Goal: Task Accomplishment & Management: Use online tool/utility

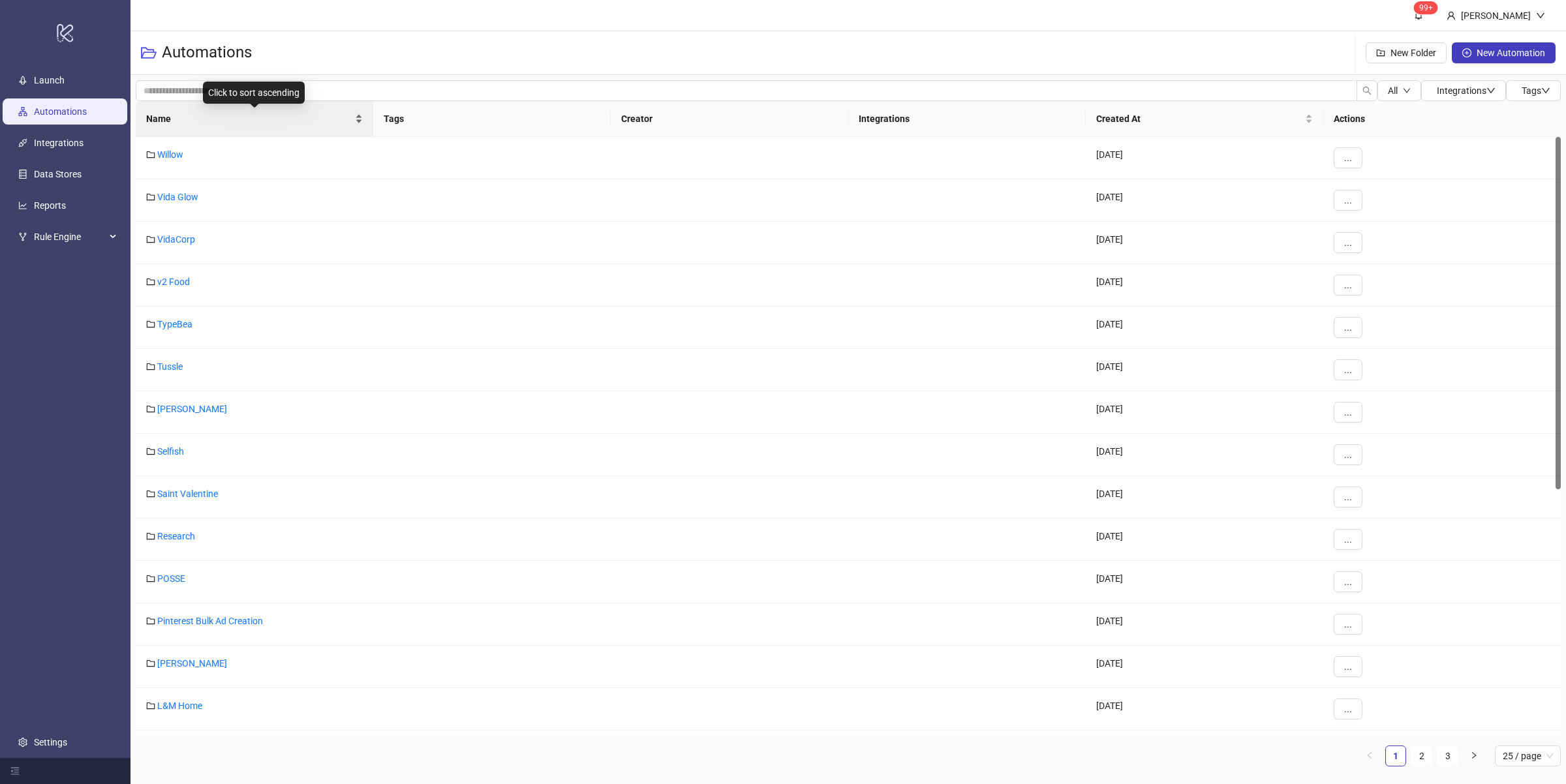
click at [356, 122] on div "Name" at bounding box center [254, 118] width 217 height 15
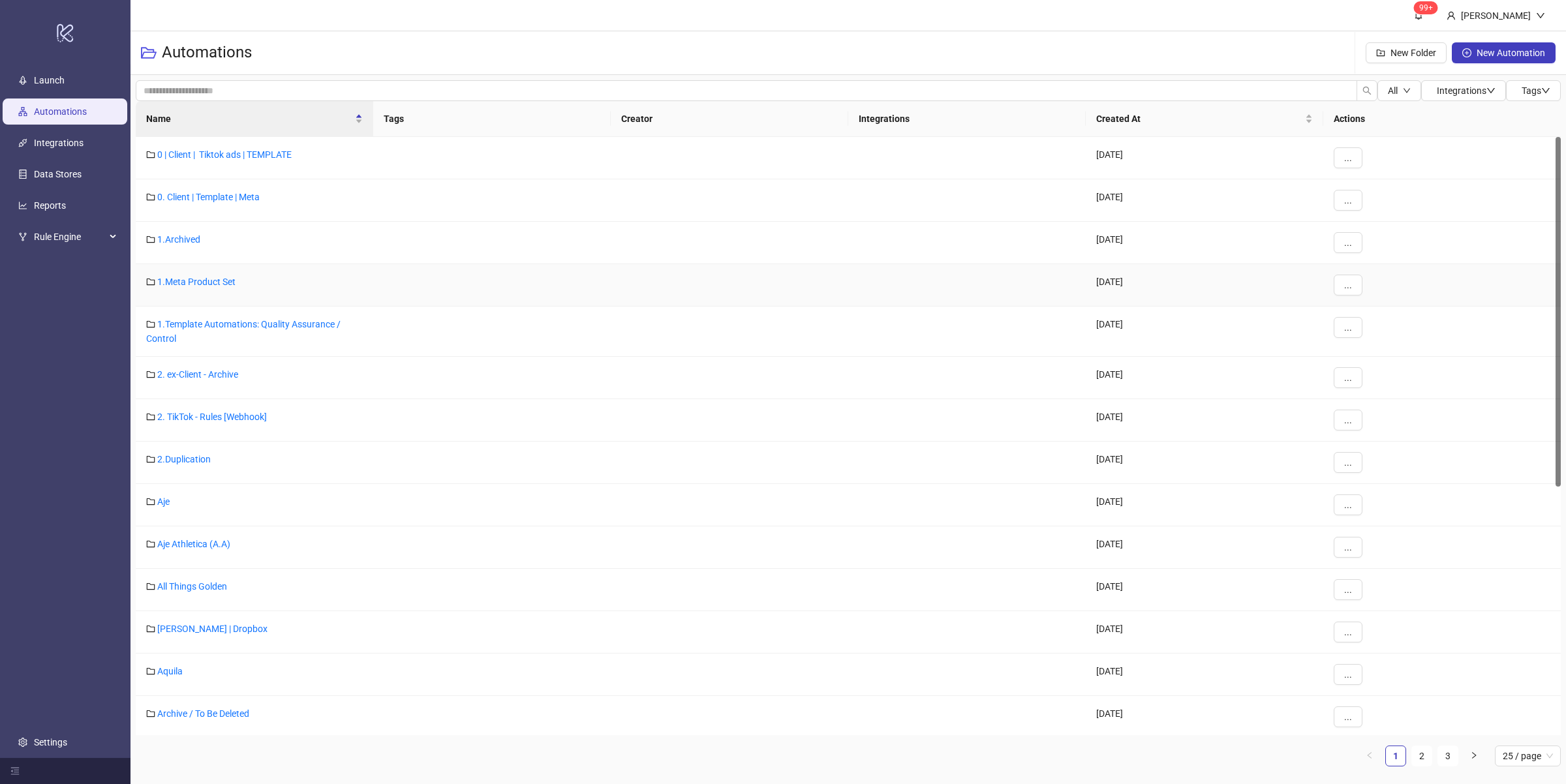
scroll to position [463, 0]
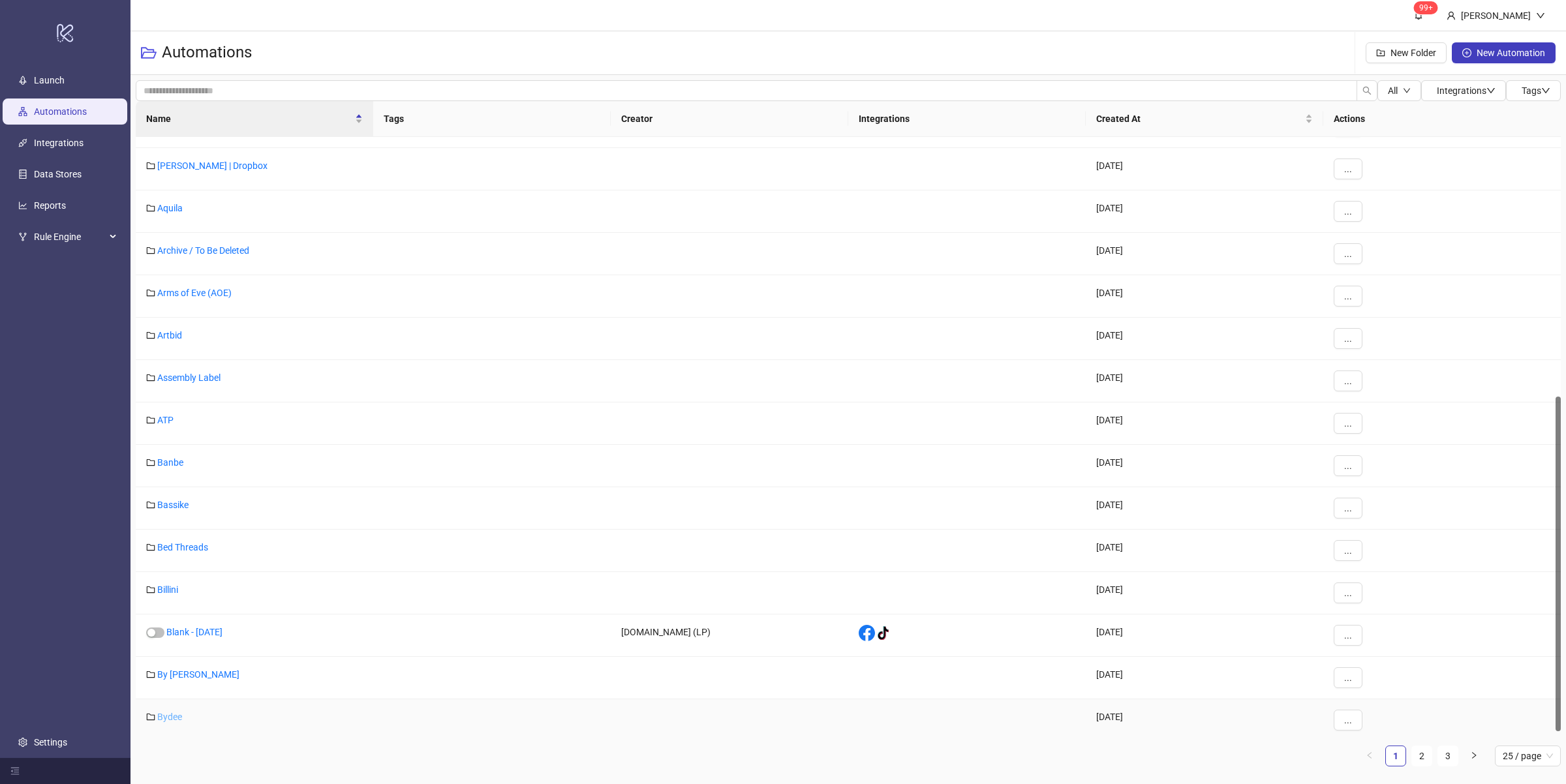
click at [168, 722] on link "Bydee" at bounding box center [169, 716] width 25 height 10
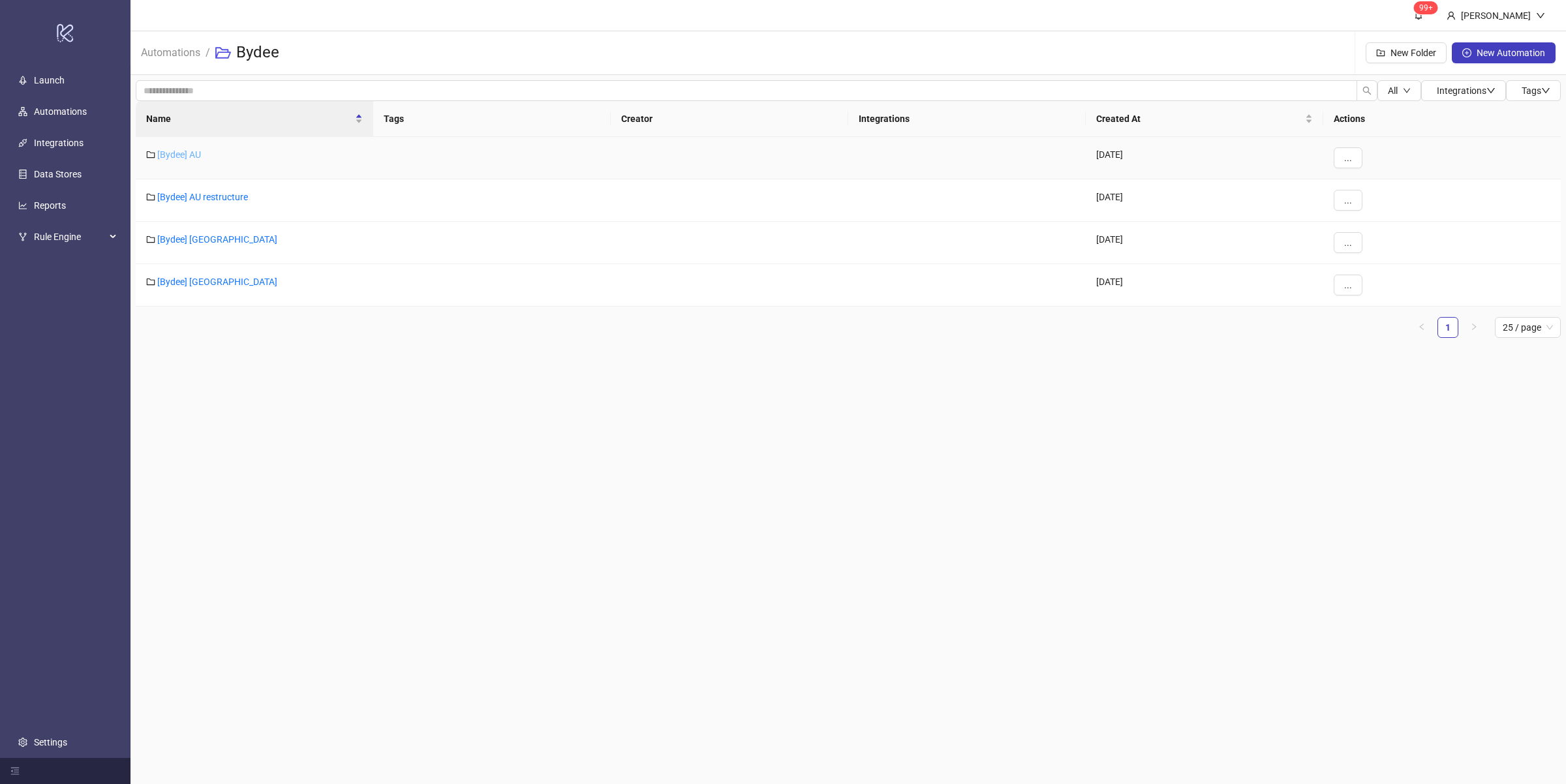
click at [180, 154] on link "[Bydee] AU" at bounding box center [179, 154] width 44 height 10
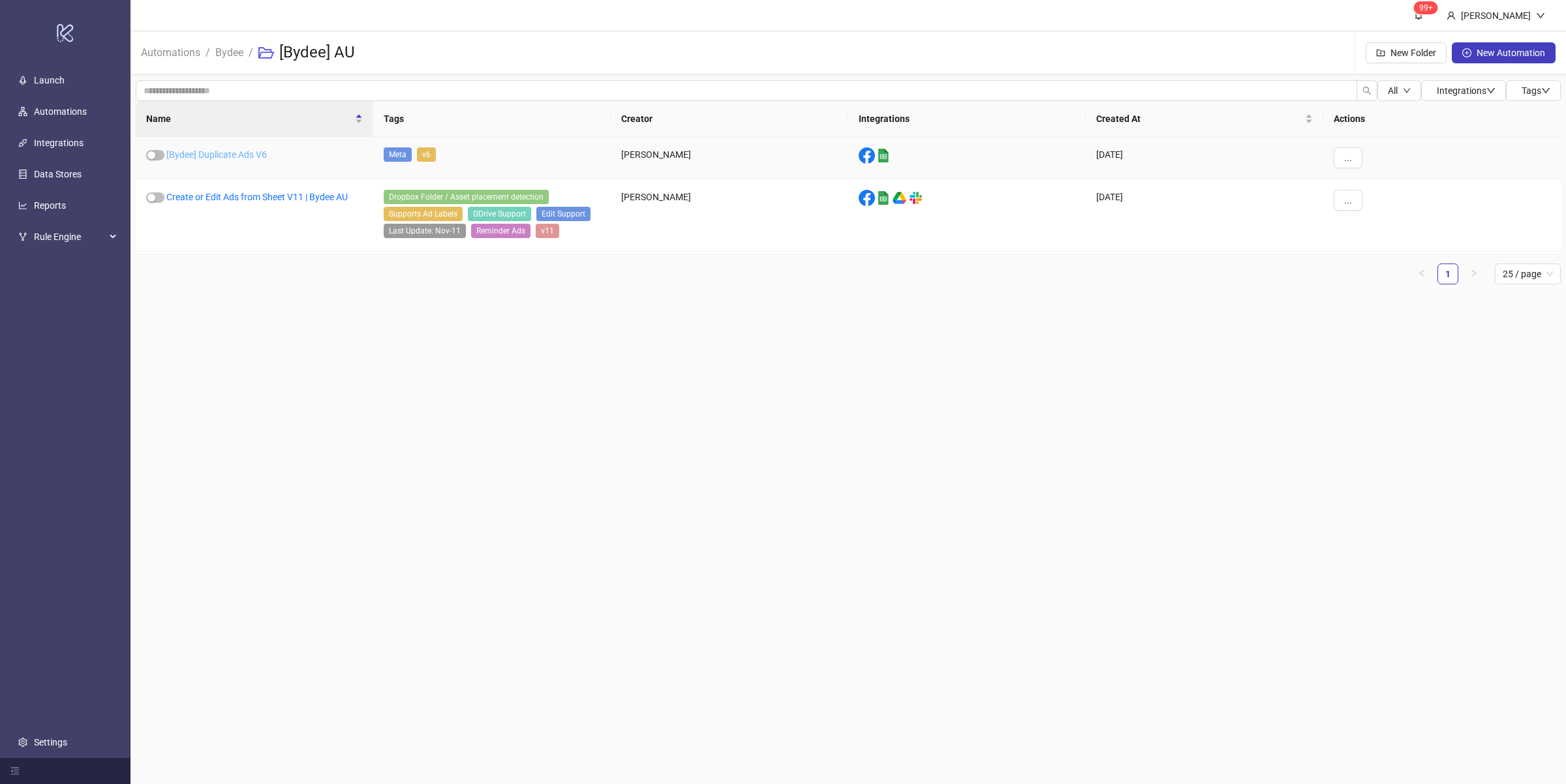
click at [240, 151] on link "[Bydee] Duplicate Ads V6" at bounding box center [216, 154] width 101 height 10
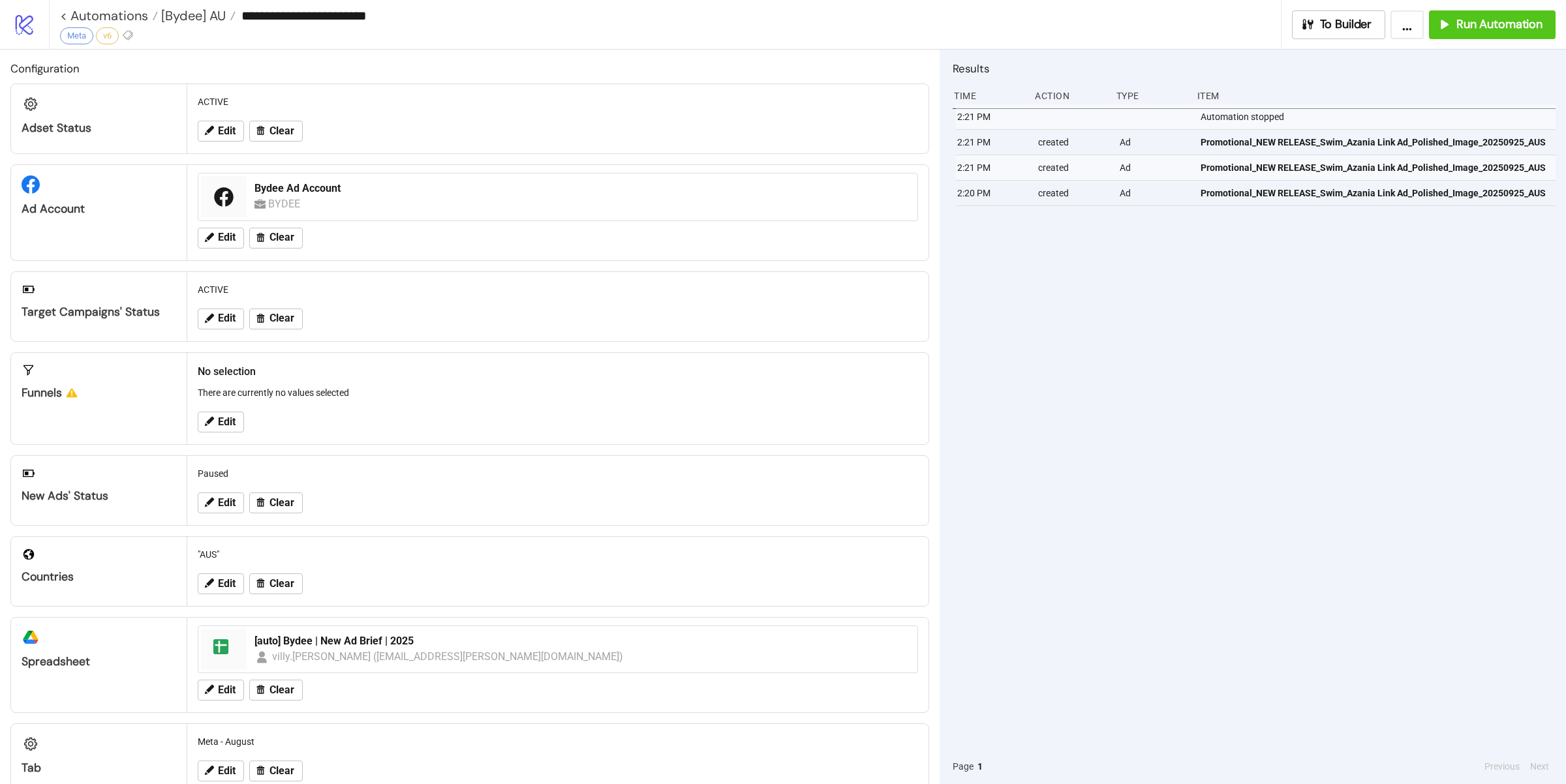
click at [1238, 313] on div "2:21 PM Automation stopped 2:21 PM created Ad Promotional_NEW RELEASE_Swim_Azan…" at bounding box center [1254, 427] width 603 height 645
click at [1443, 26] on icon "button" at bounding box center [1443, 24] width 12 height 12
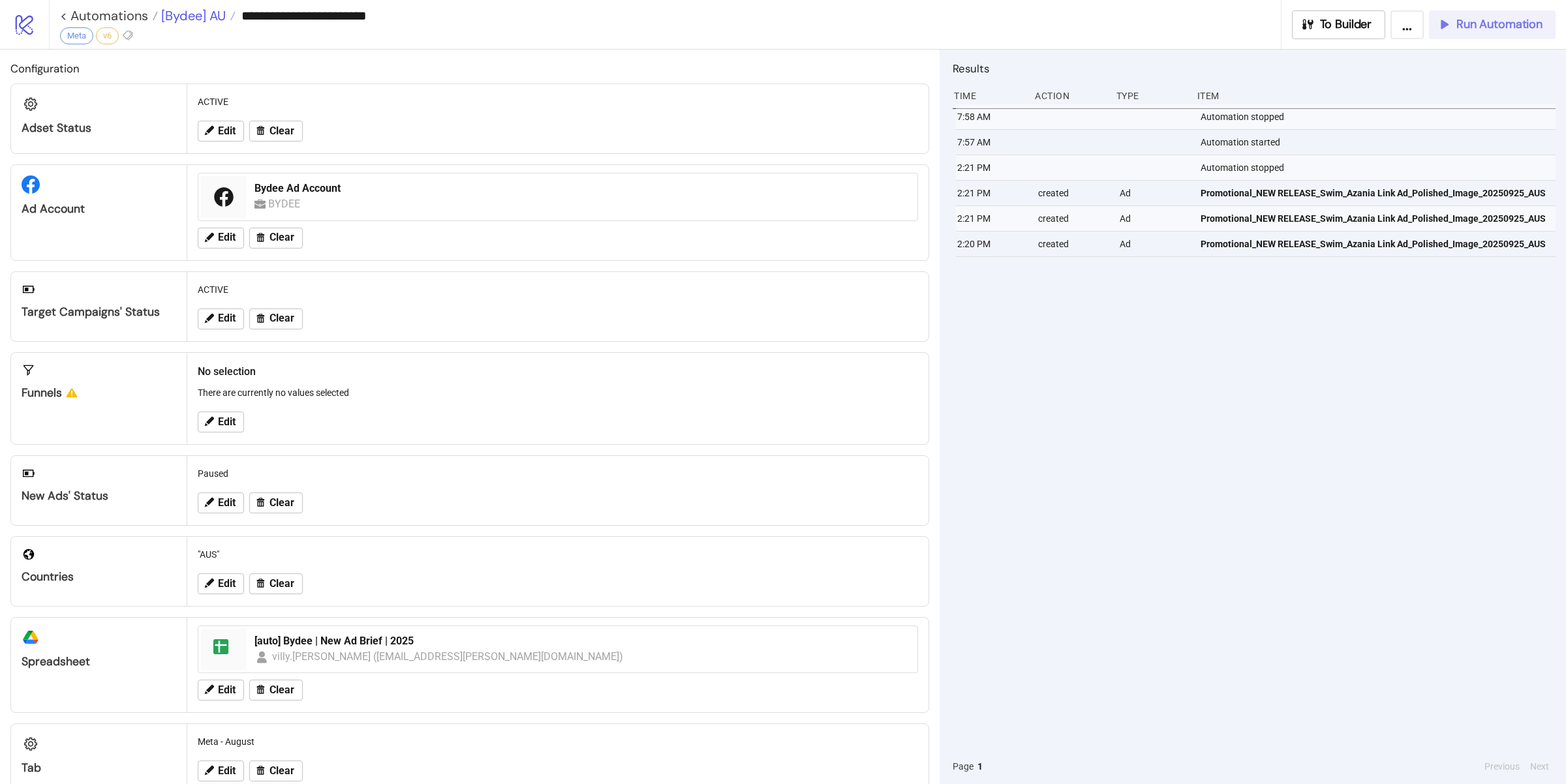
click at [189, 10] on span "[Bydee] AU" at bounding box center [192, 15] width 68 height 17
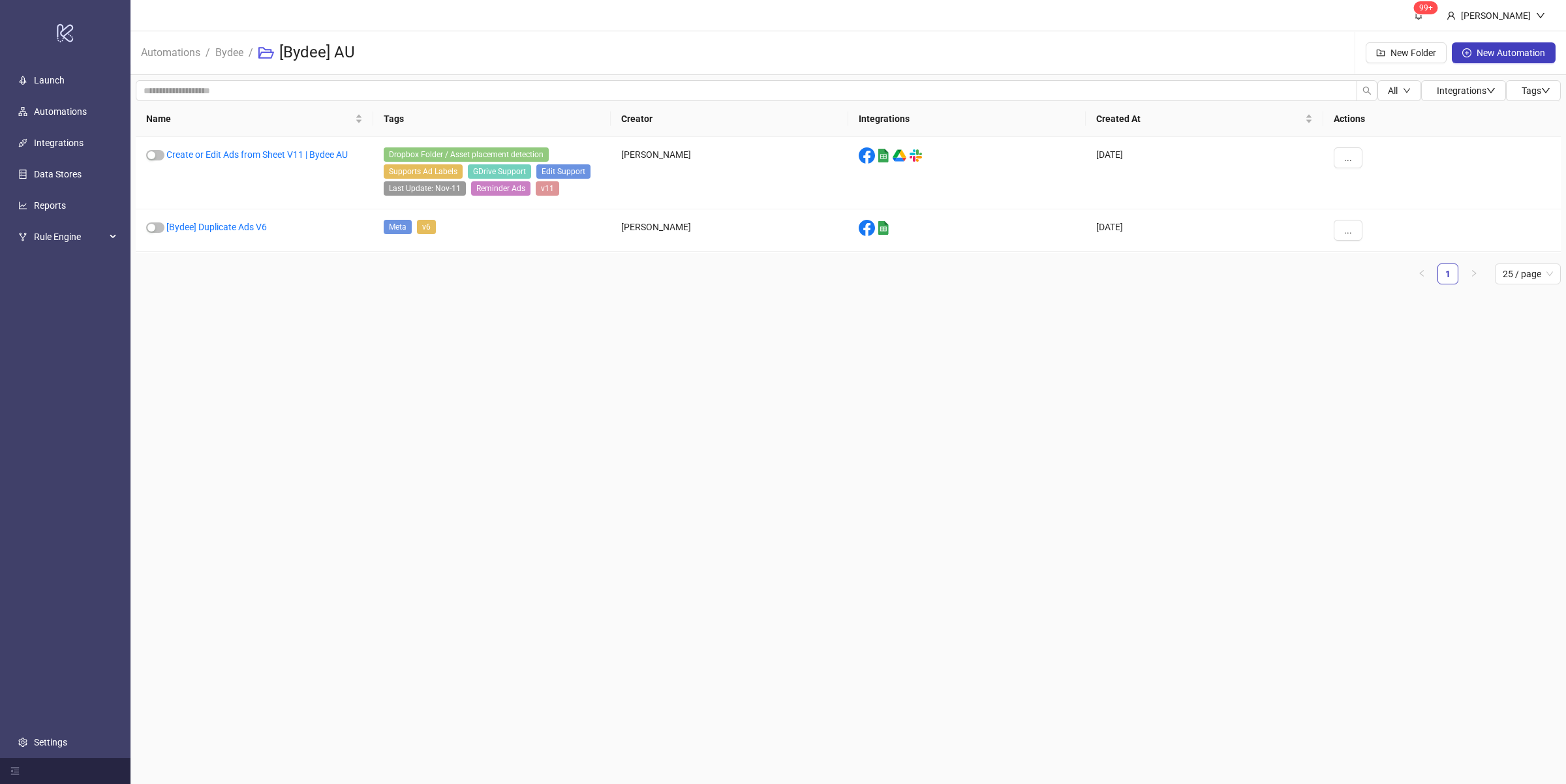
click at [228, 59] on span "Bydee" at bounding box center [229, 52] width 28 height 16
click at [228, 58] on span "Bydee" at bounding box center [229, 52] width 28 height 16
click at [235, 53] on link "Bydee" at bounding box center [229, 52] width 33 height 15
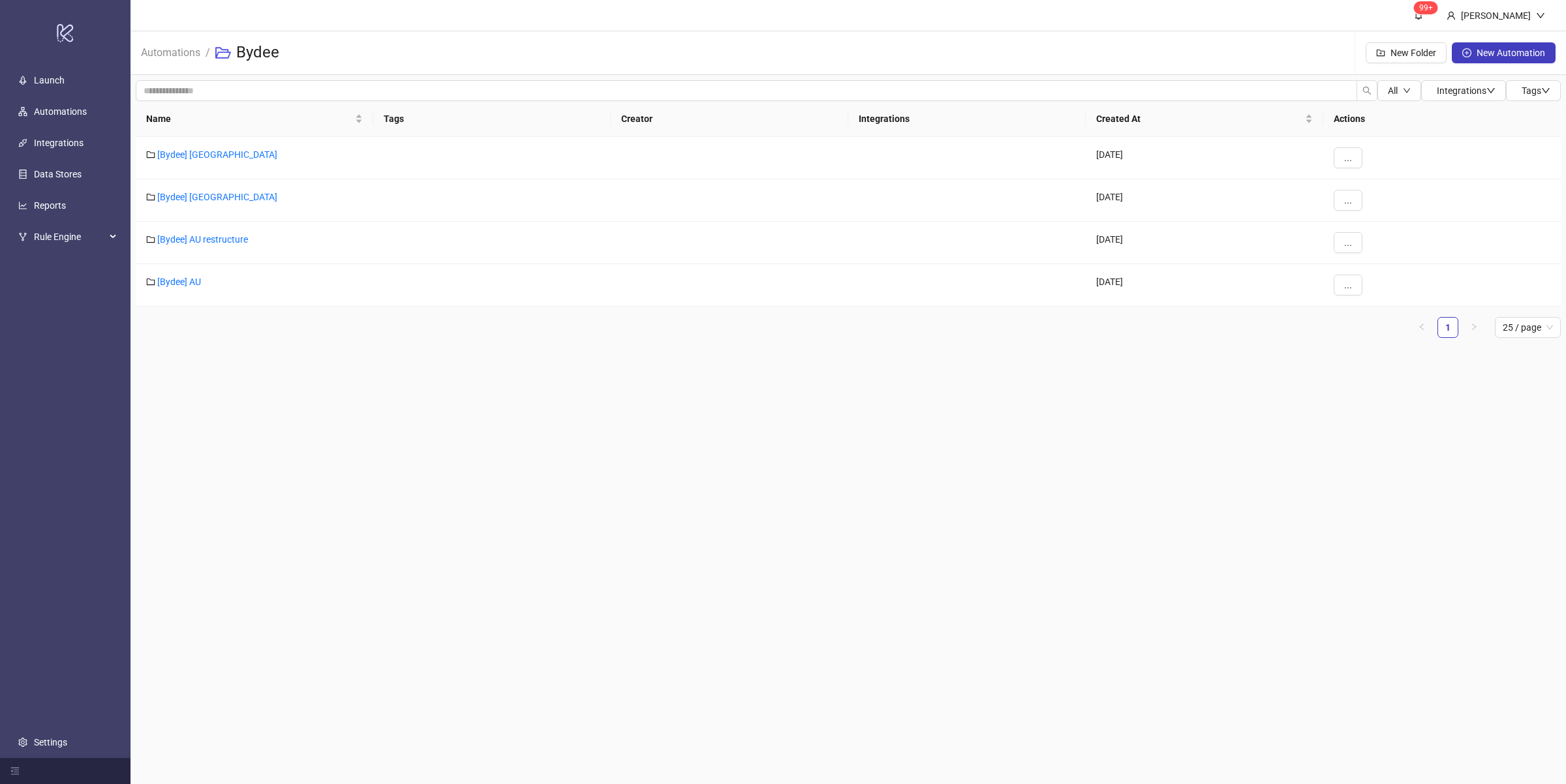
click at [341, 424] on main "99+ [PERSON_NAME] Automations / Bydee New Folder New Automation All Integration…" at bounding box center [848, 392] width 1435 height 784
click at [233, 236] on link "[Bydee] AU restructure" at bounding box center [202, 239] width 91 height 10
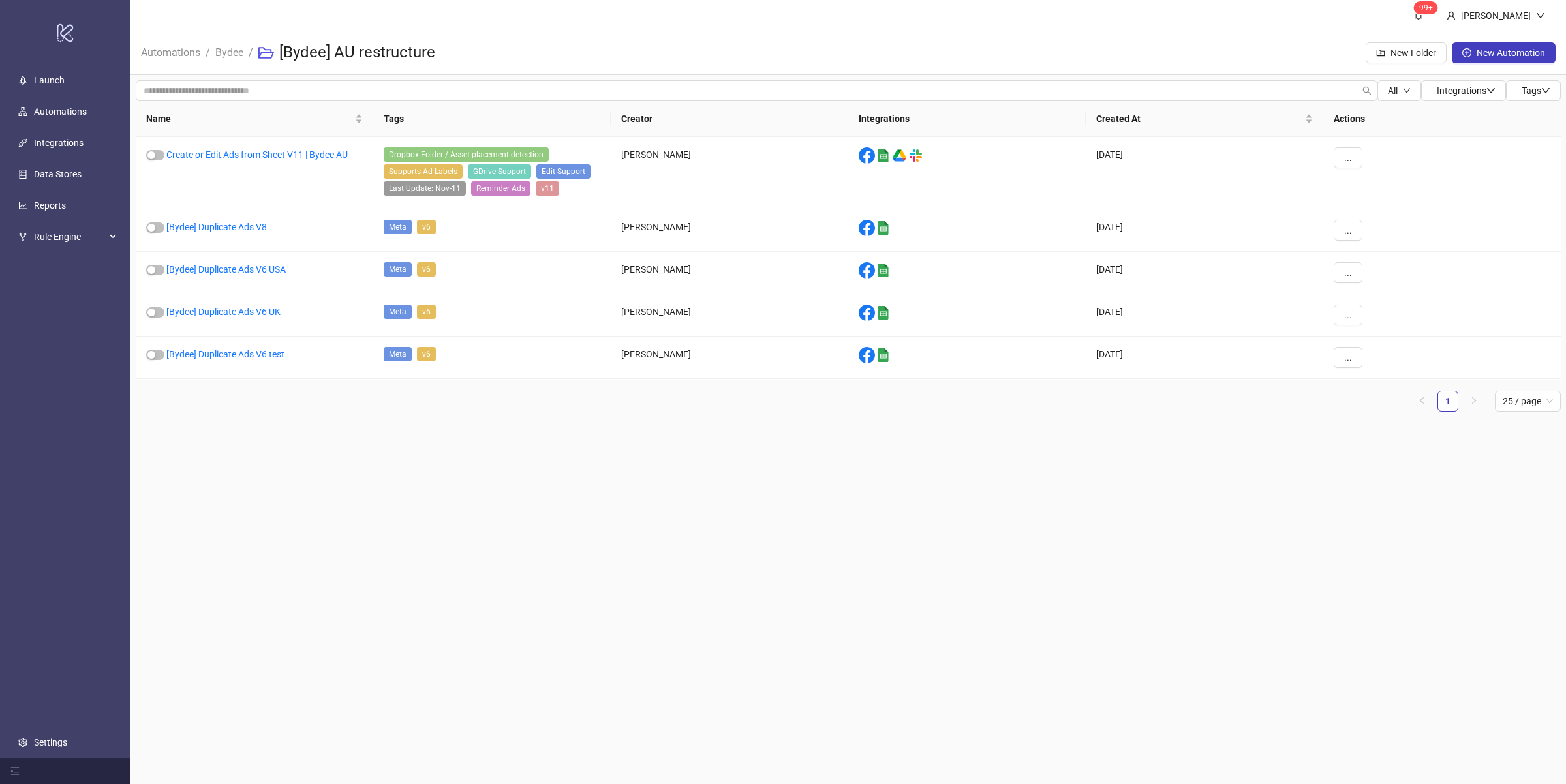
click at [449, 485] on main "99+ [PERSON_NAME] Automations / Bydee / [Bydee] AU restructure New Folder New A…" at bounding box center [848, 392] width 1435 height 784
click at [485, 504] on main "99+ [PERSON_NAME] Automations / Bydee / [Bydee] AU restructure New Folder New A…" at bounding box center [848, 392] width 1435 height 784
click at [489, 516] on main "99+ [PERSON_NAME] Automations / Bydee / [Bydee] AU restructure New Folder New A…" at bounding box center [848, 392] width 1435 height 784
click at [488, 521] on main "99+ [PERSON_NAME] Automations / Bydee / [Bydee] AU restructure New Folder New A…" at bounding box center [848, 392] width 1435 height 784
click at [339, 479] on main "99+ [PERSON_NAME] Automations / Bydee / [Bydee] AU restructure New Folder New A…" at bounding box center [848, 392] width 1435 height 784
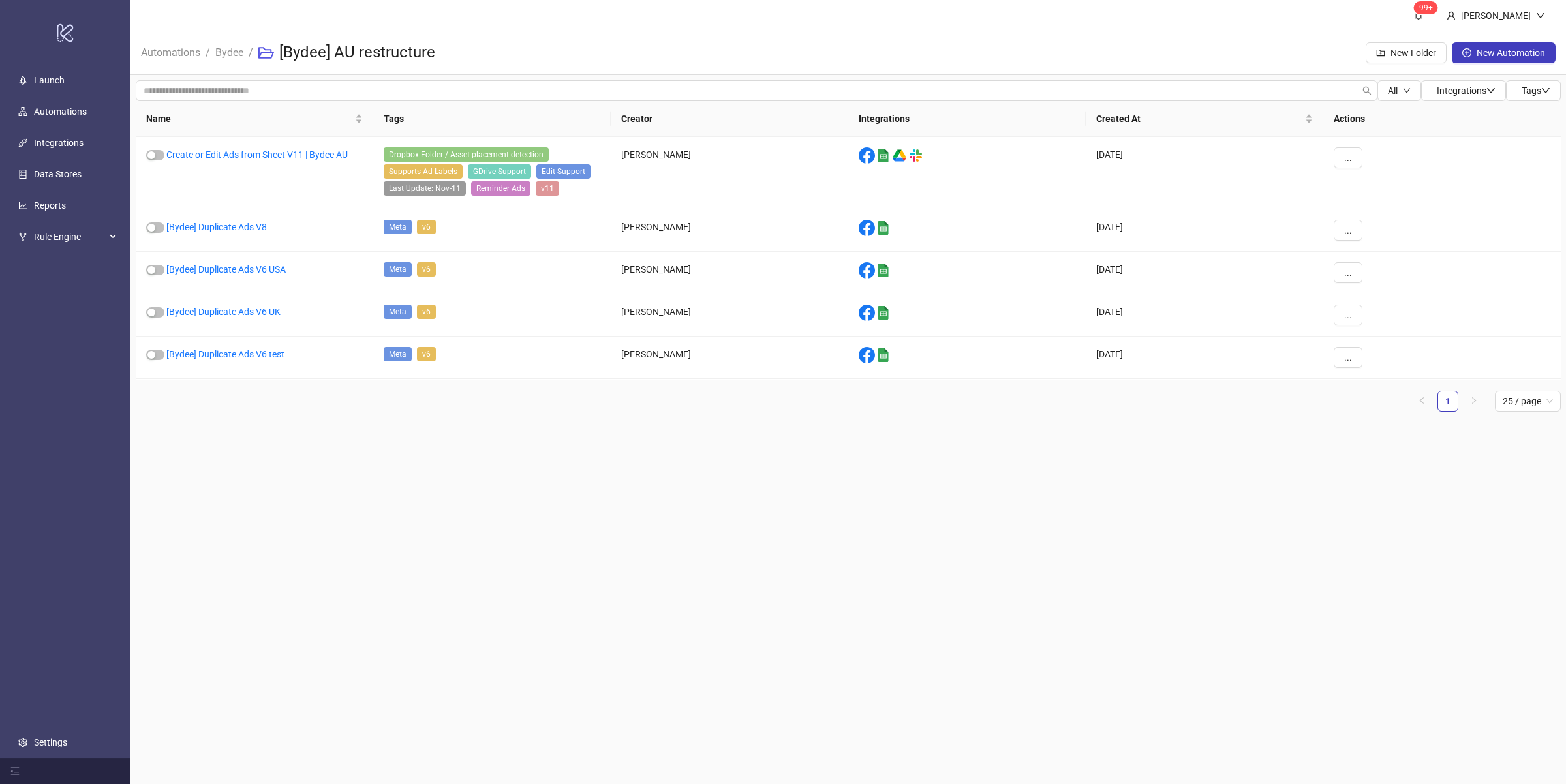
click at [363, 448] on main "99+ [PERSON_NAME] Automations / Bydee / [Bydee] AU restructure New Folder New A…" at bounding box center [848, 392] width 1435 height 784
click at [267, 359] on link "[Bydee] Duplicate Ads V6 test" at bounding box center [225, 354] width 118 height 10
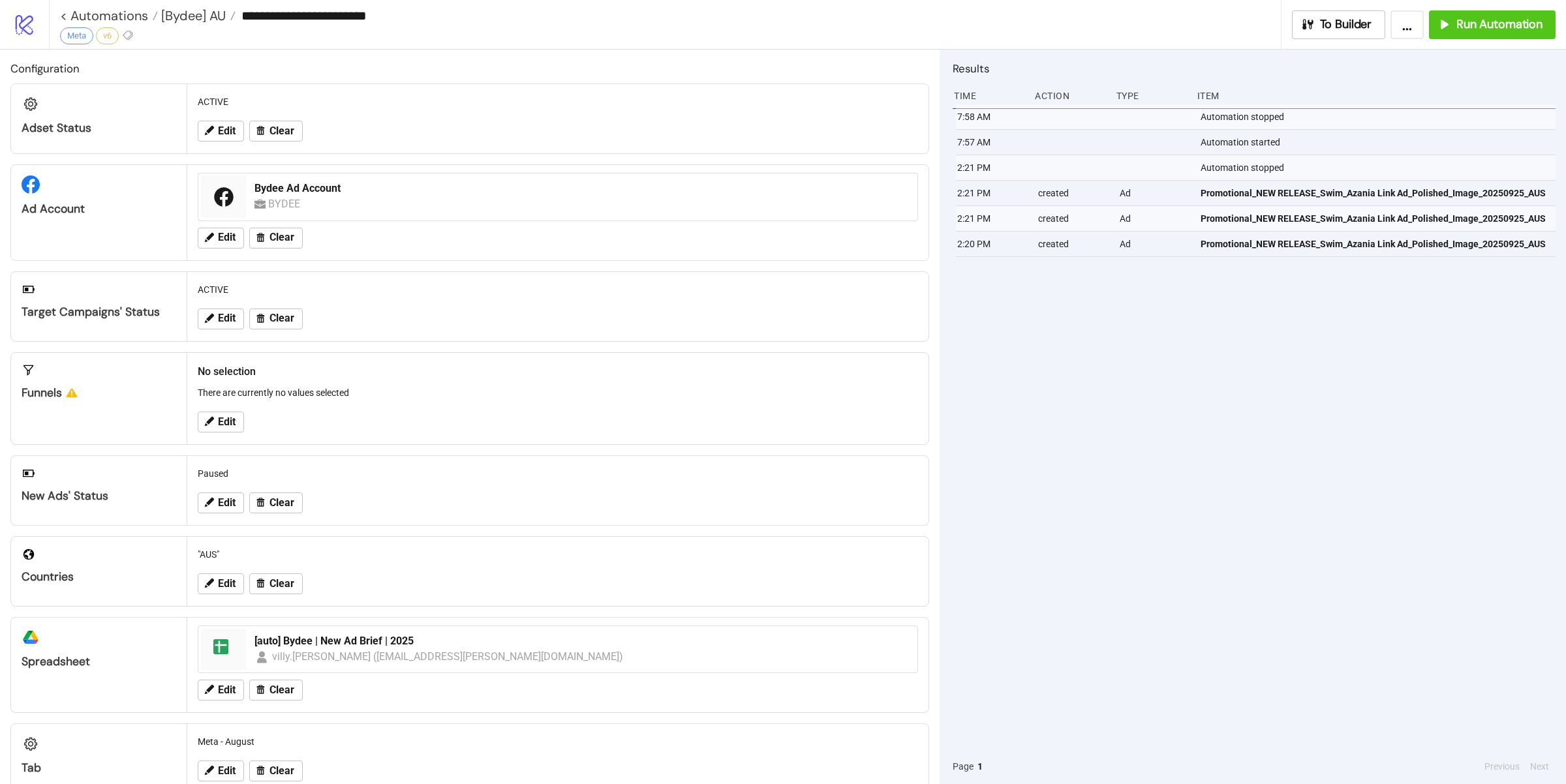
type input "**********"
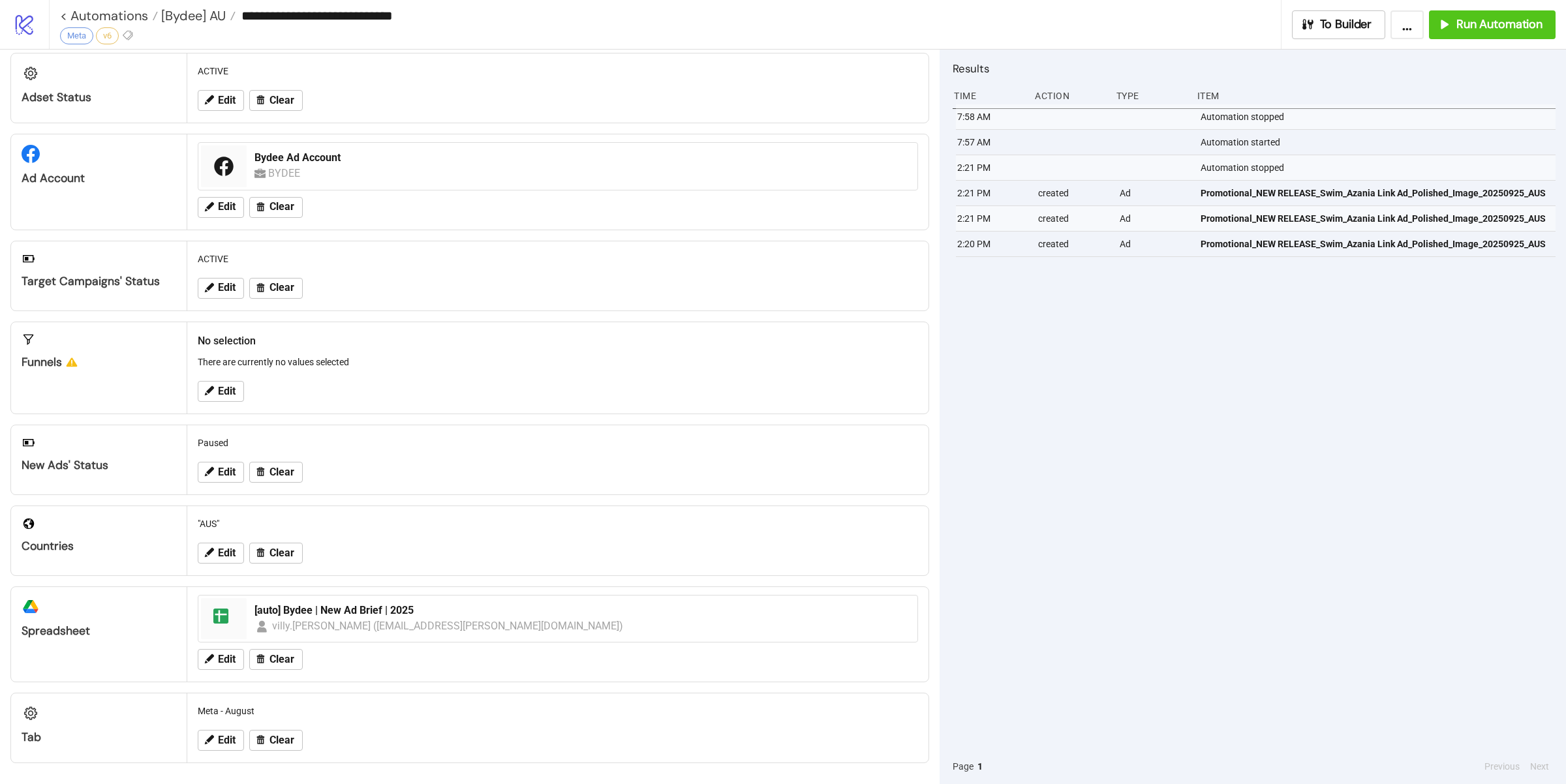
scroll to position [33, 0]
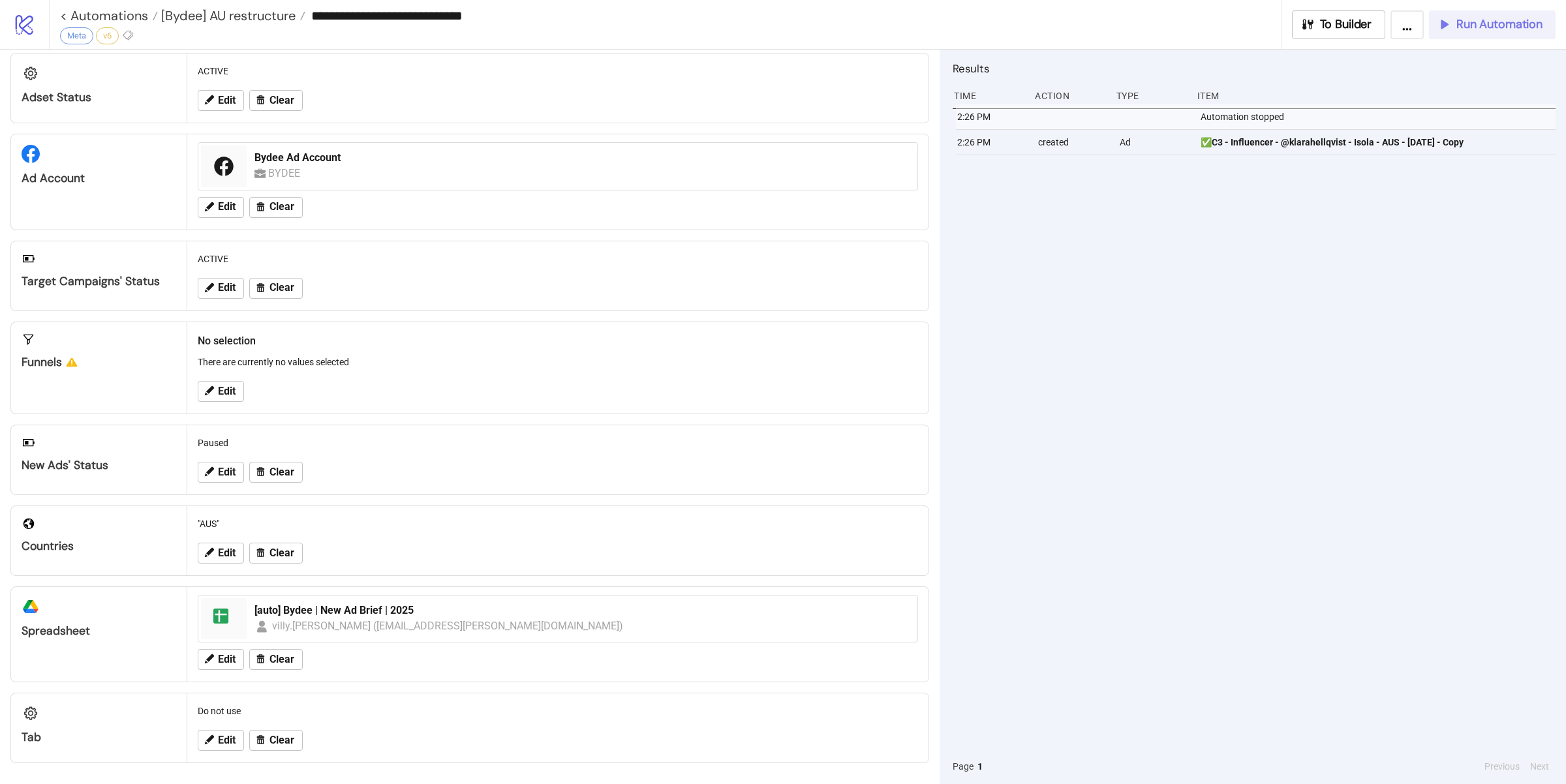
click at [1456, 23] on span "Run Automation" at bounding box center [1499, 24] width 86 height 15
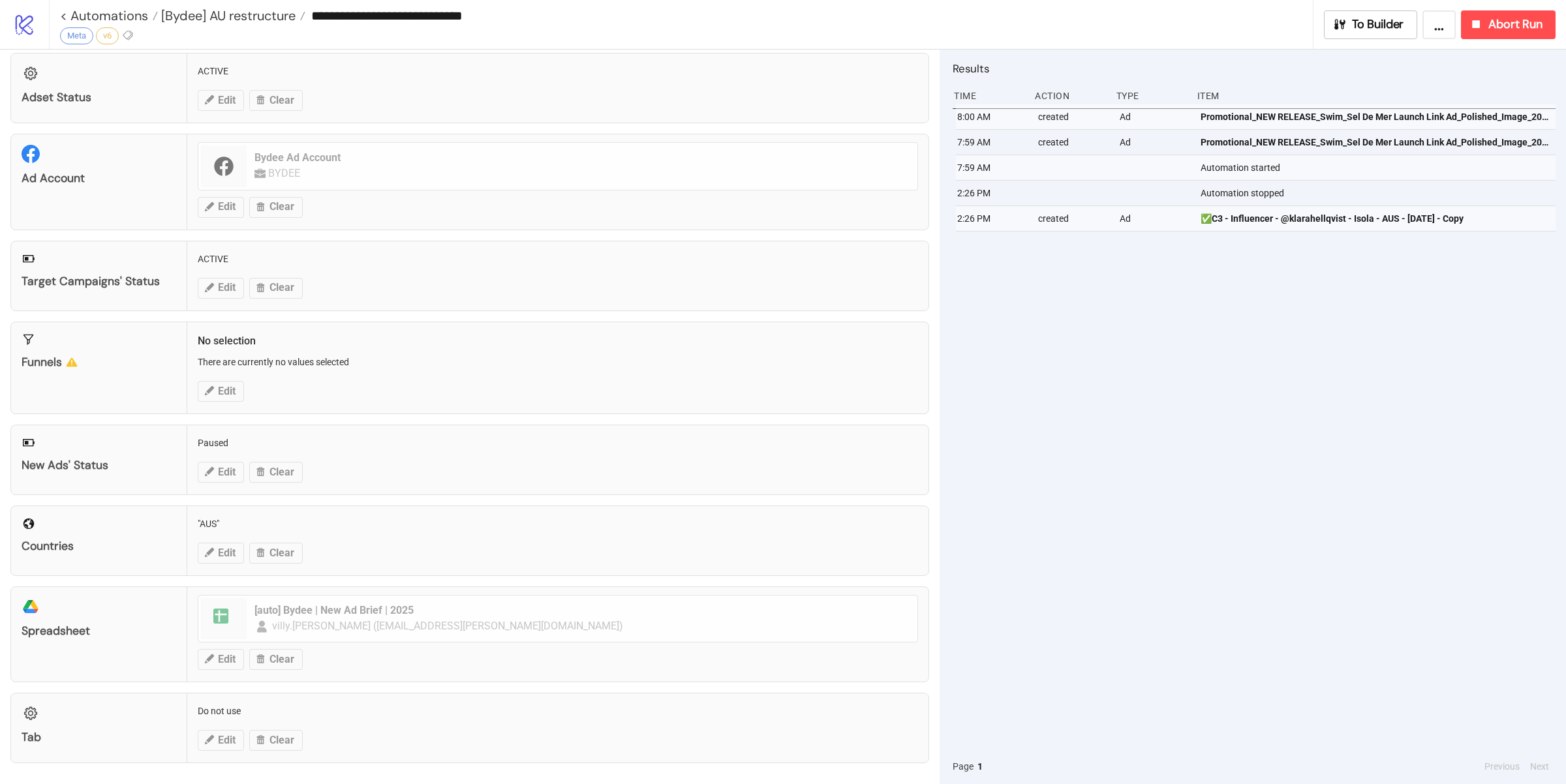
click at [1222, 516] on div "8:00 AM created Ad Promotional_NEW RELEASE_Swim_Sel De Mer Launch Link Ad_Polis…" at bounding box center [1254, 427] width 603 height 645
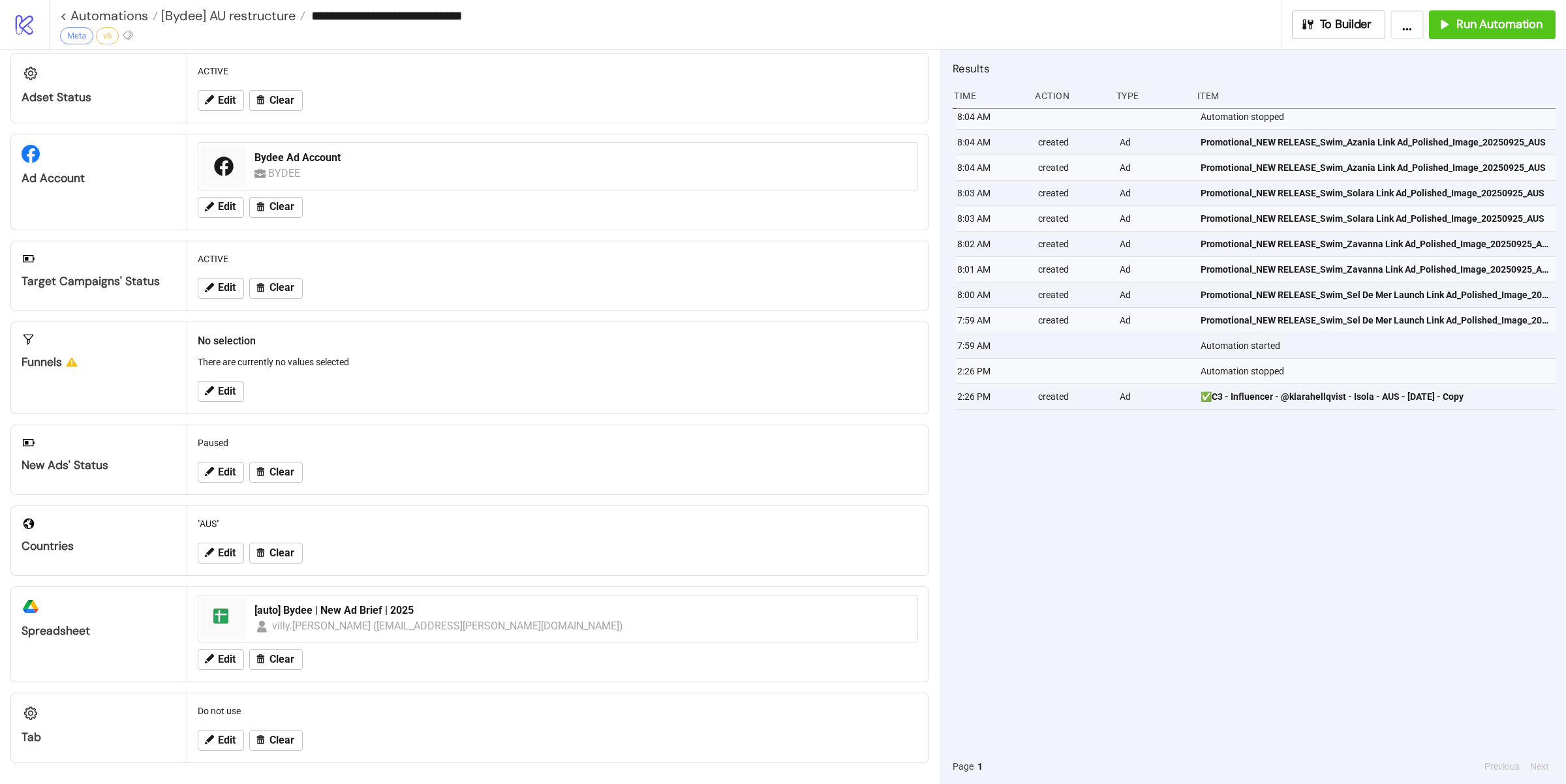
click at [1402, 508] on div "8:04 AM Automation stopped 8:04 AM created Ad Promotional_NEW RELEASE_Swim_Azan…" at bounding box center [1254, 427] width 603 height 645
click at [243, 17] on span "[Bydee] AU restructure" at bounding box center [226, 15] width 138 height 17
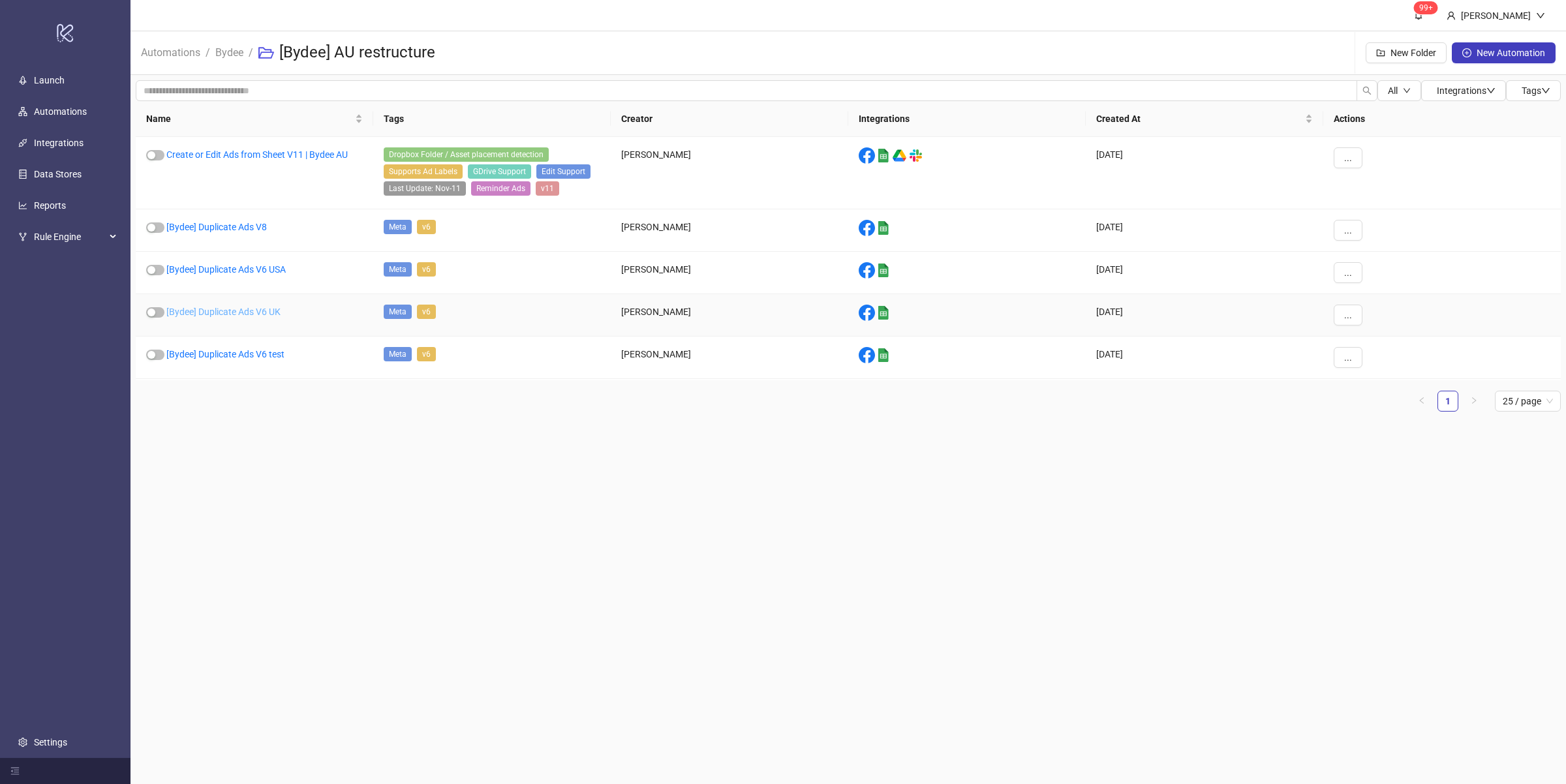
click at [269, 314] on link "[Bydee] Duplicate Ads V6 UK" at bounding box center [223, 312] width 114 height 10
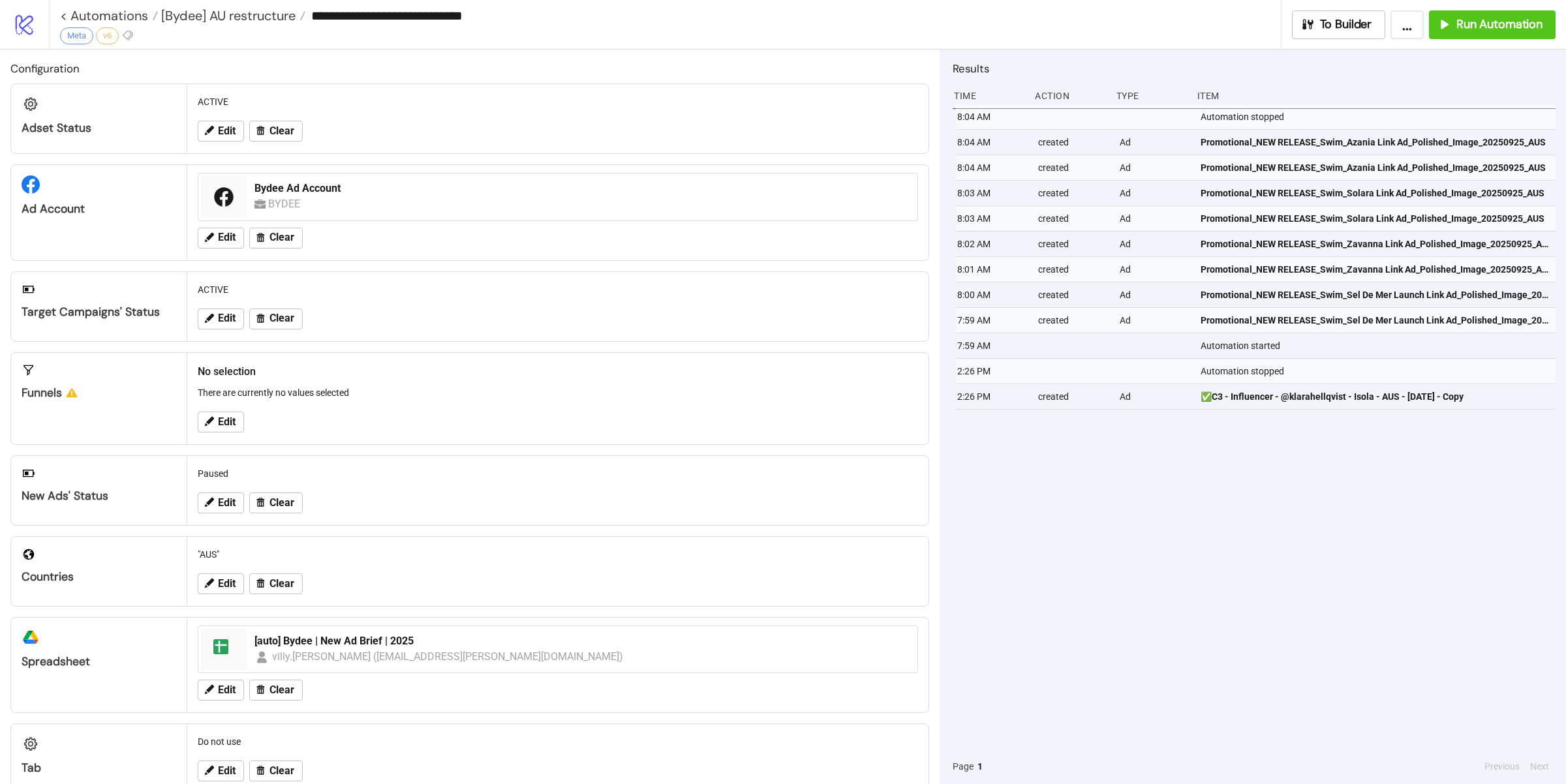
type input "**********"
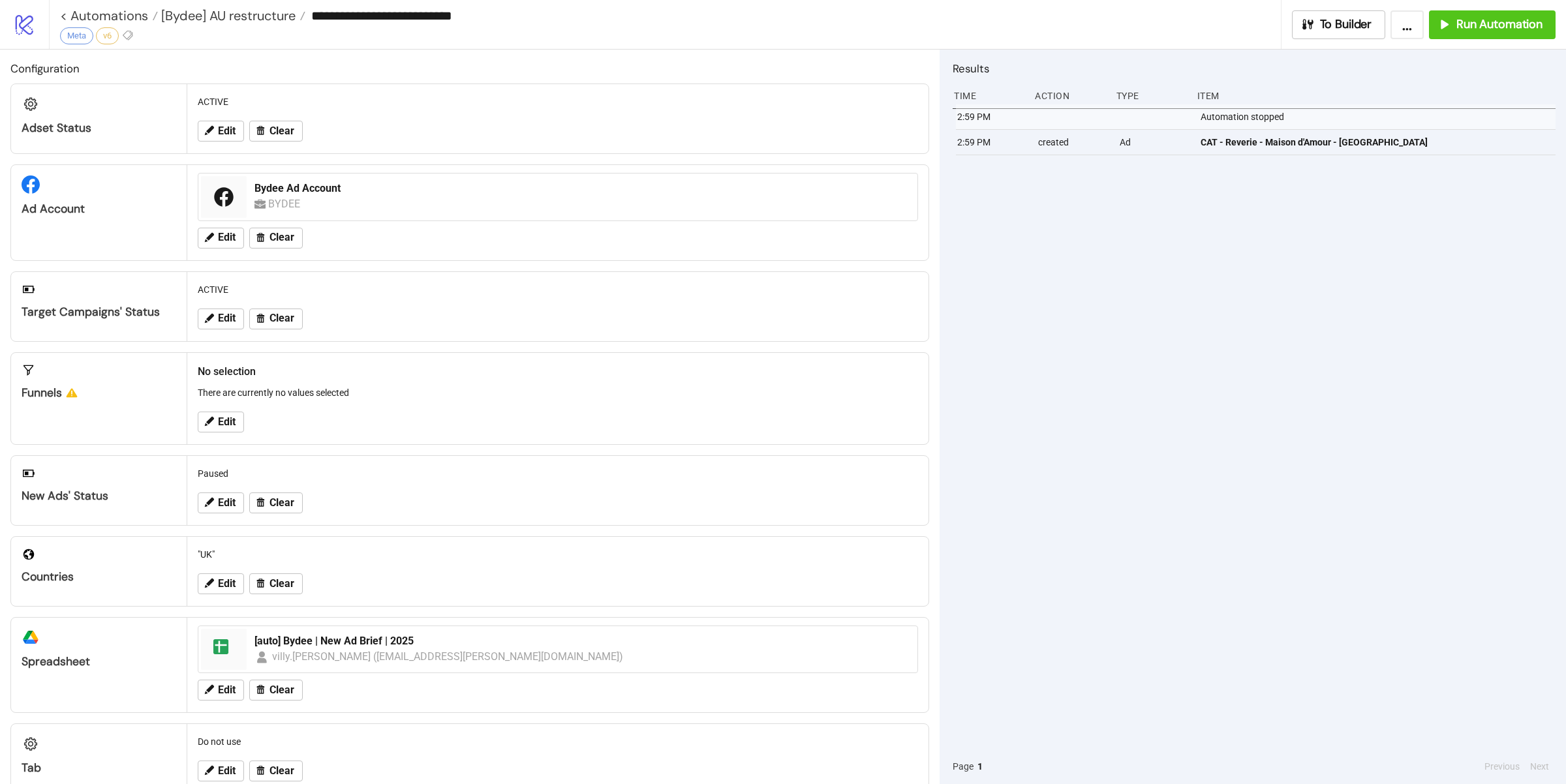
click at [1219, 452] on div "2:59 PM Automation stopped 2:59 PM created Ad CAT - Reverie - Maison d'Amour - …" at bounding box center [1254, 427] width 603 height 645
click at [1472, 35] on button "Run Automation" at bounding box center [1492, 25] width 127 height 29
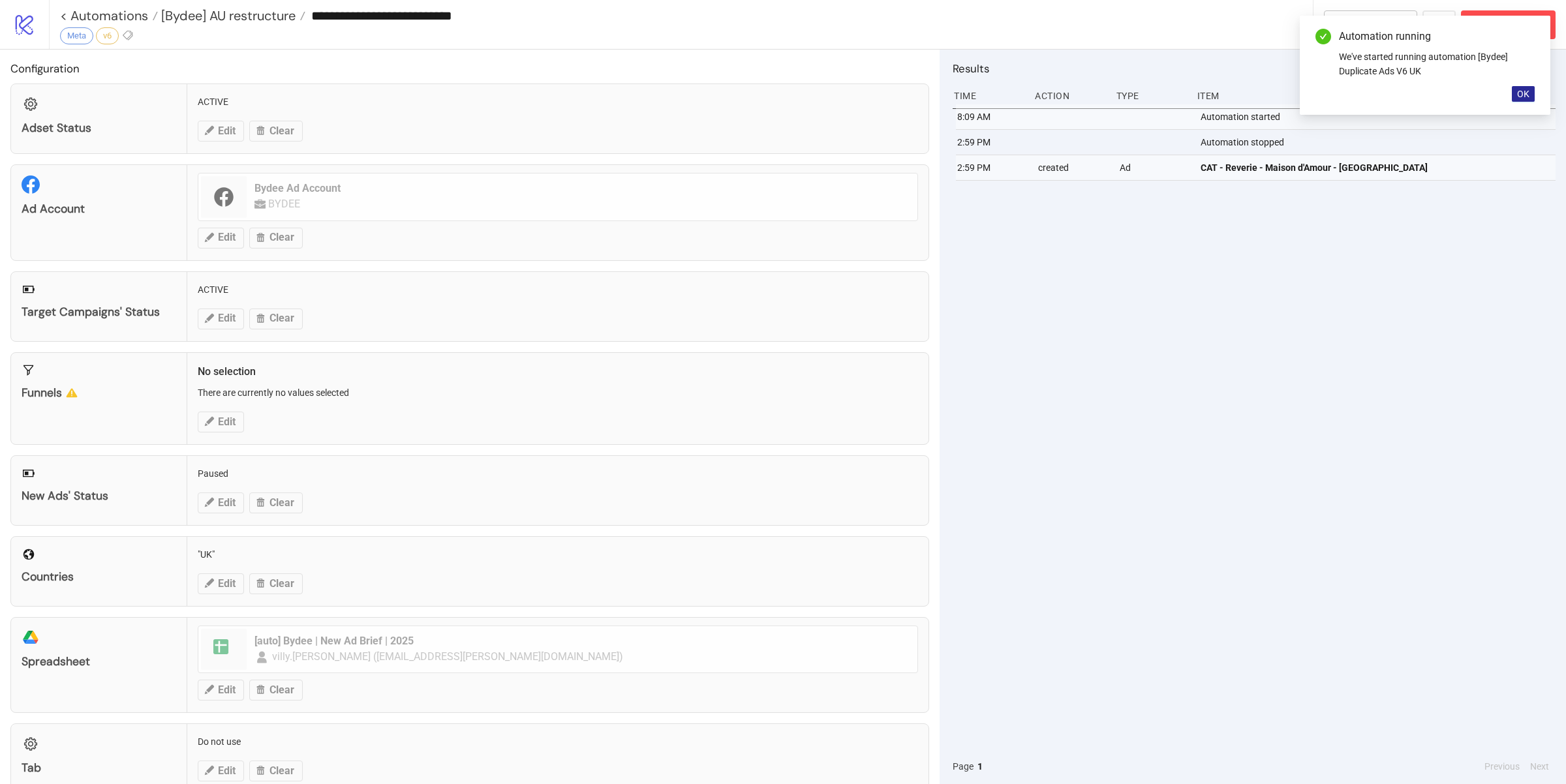
click at [1527, 101] on button "OK" at bounding box center [1523, 93] width 23 height 15
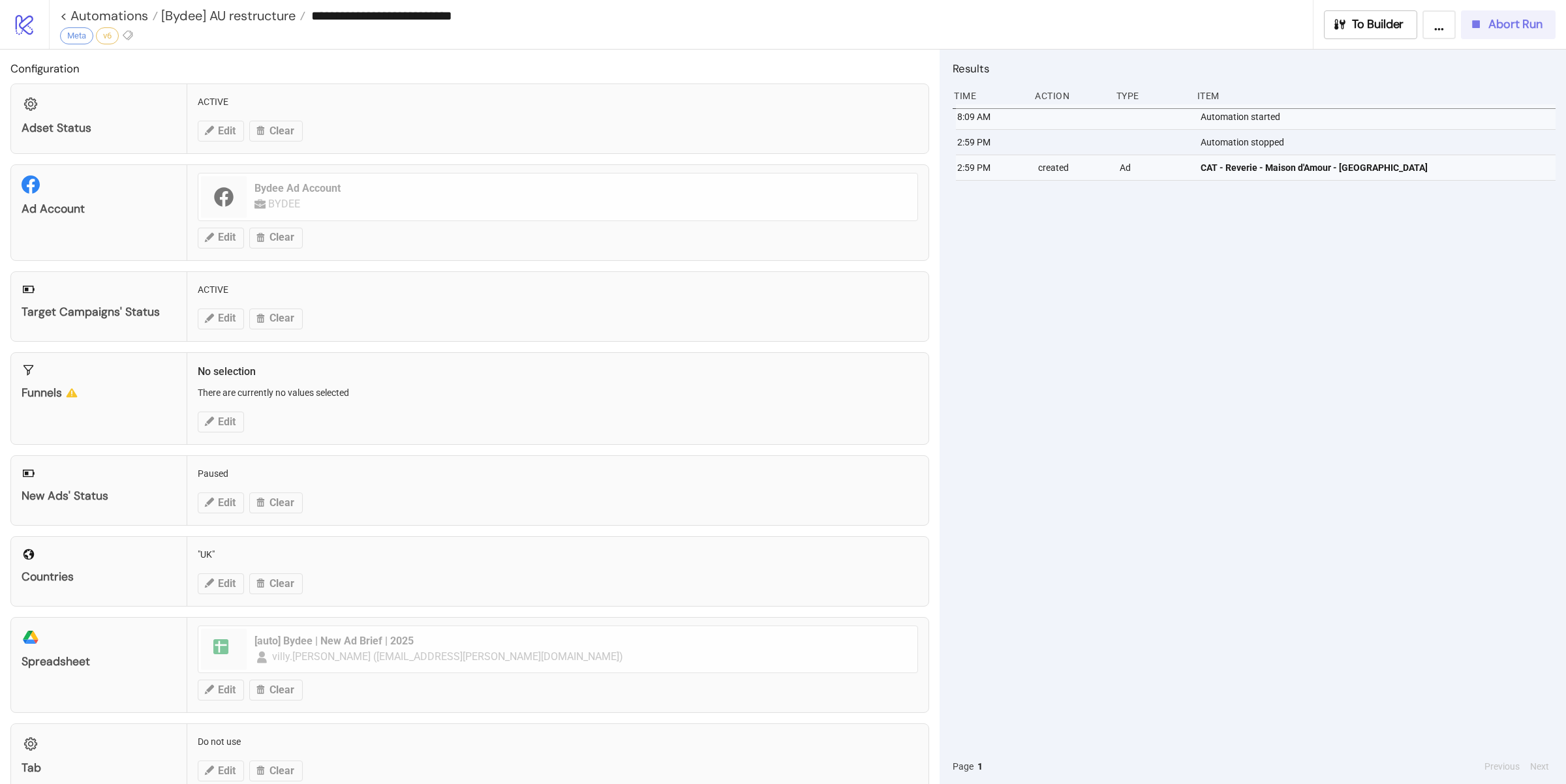
click at [1510, 26] on span "Abort Run" at bounding box center [1515, 24] width 54 height 15
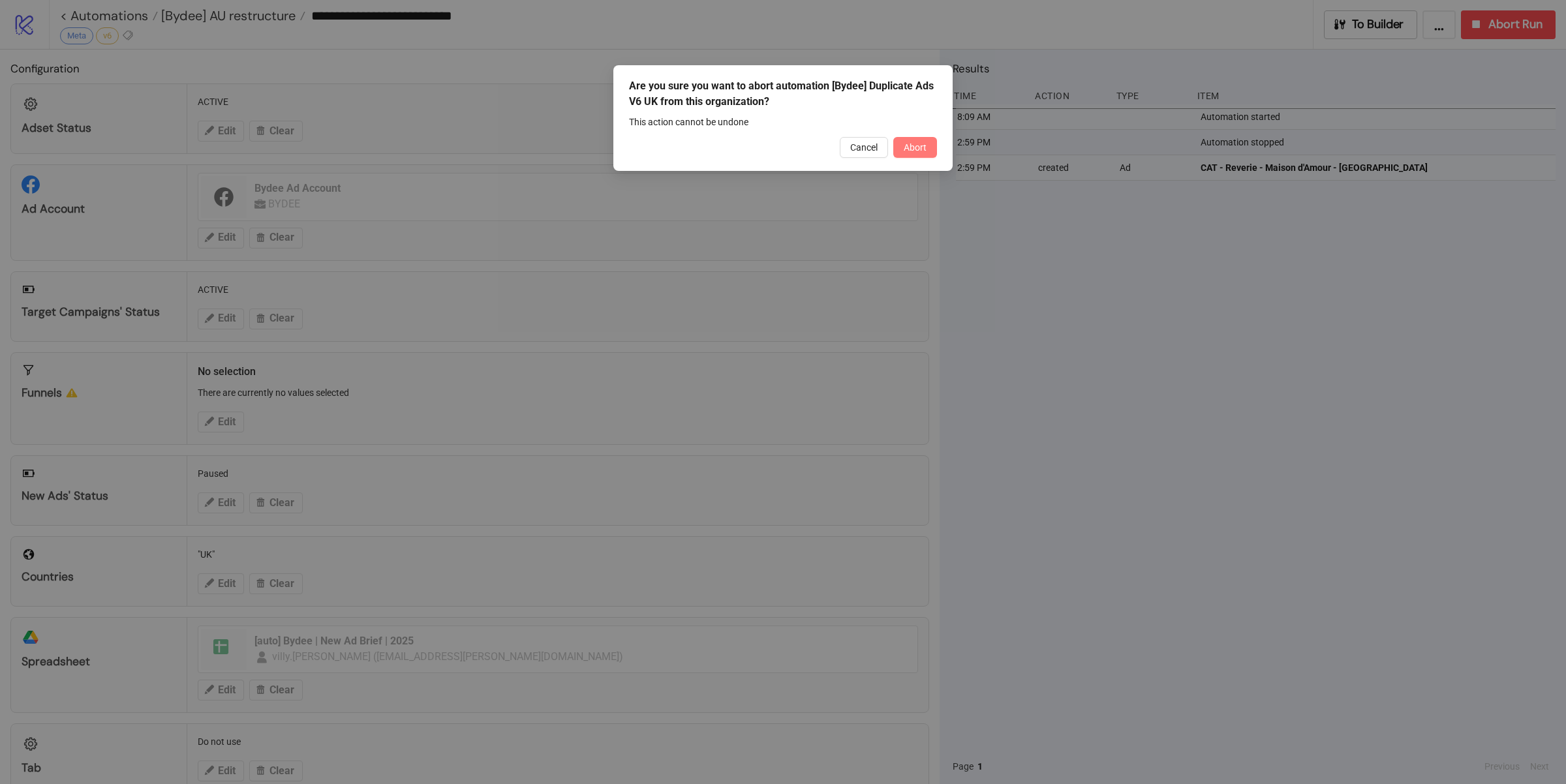
click at [920, 146] on span "Abort" at bounding box center [916, 147] width 23 height 10
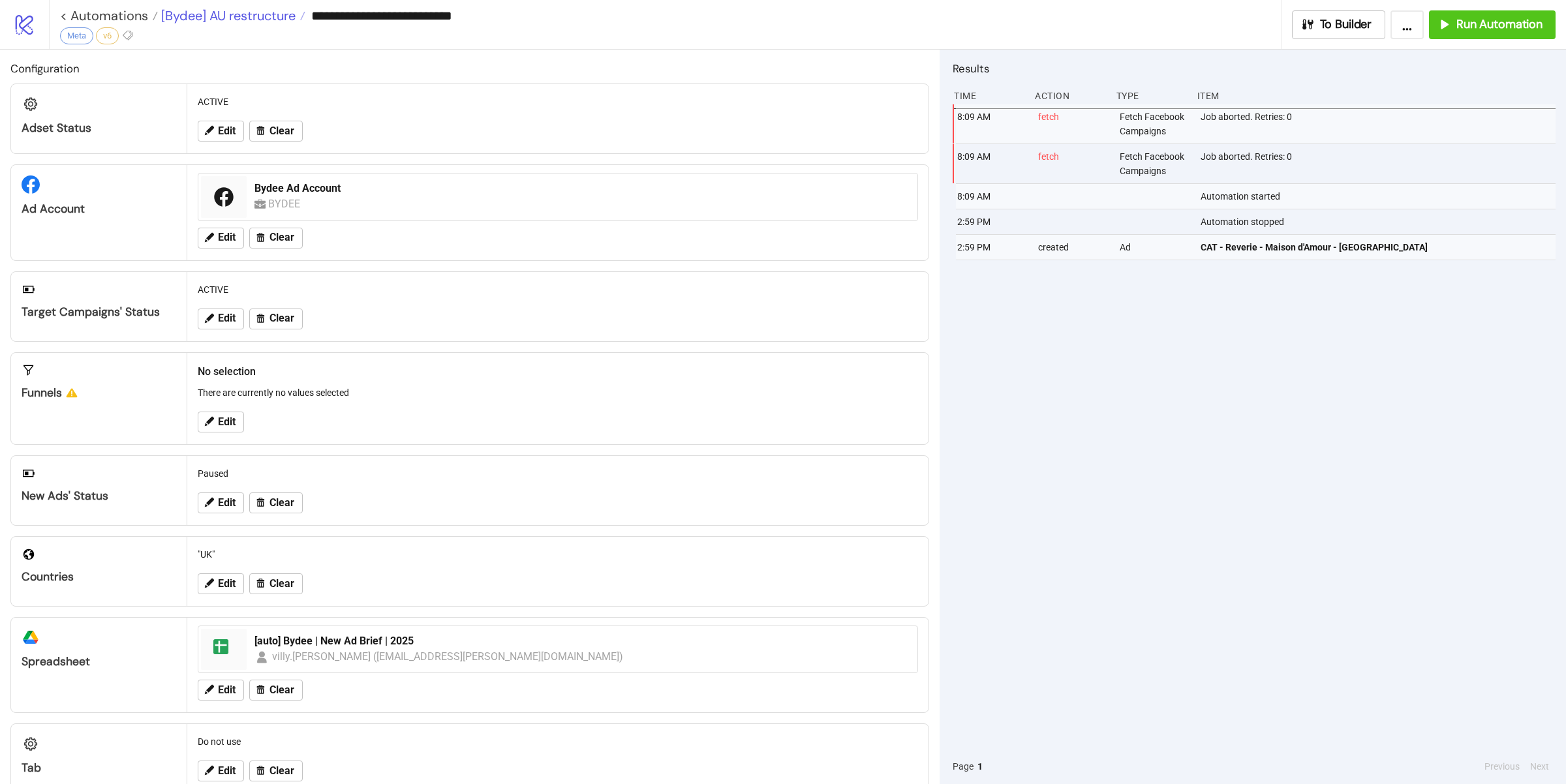
click at [181, 16] on span "[Bydee] AU restructure" at bounding box center [226, 15] width 138 height 17
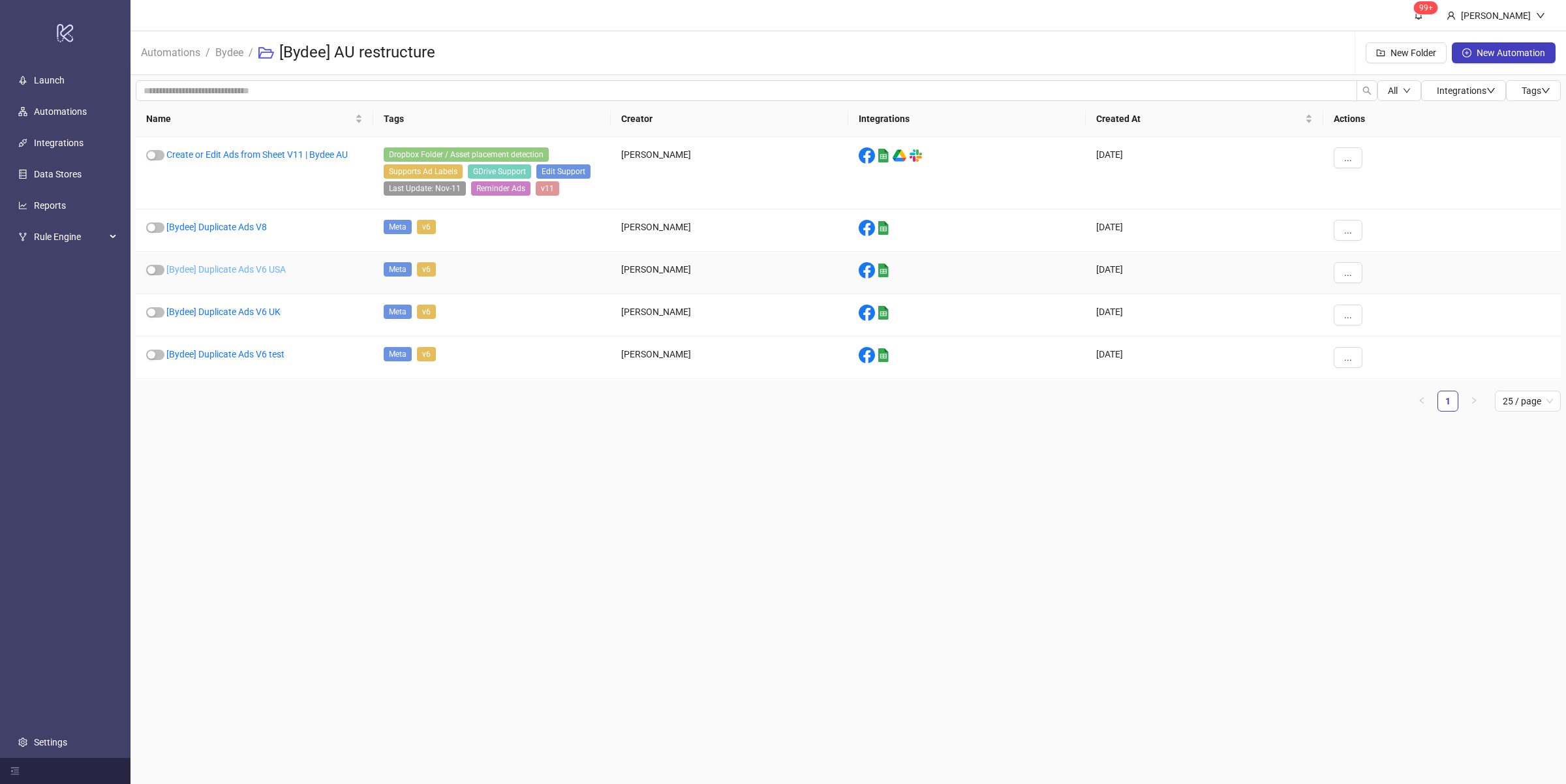
click at [269, 267] on link "[Bydee] Duplicate Ads V6 USA" at bounding box center [226, 269] width 119 height 10
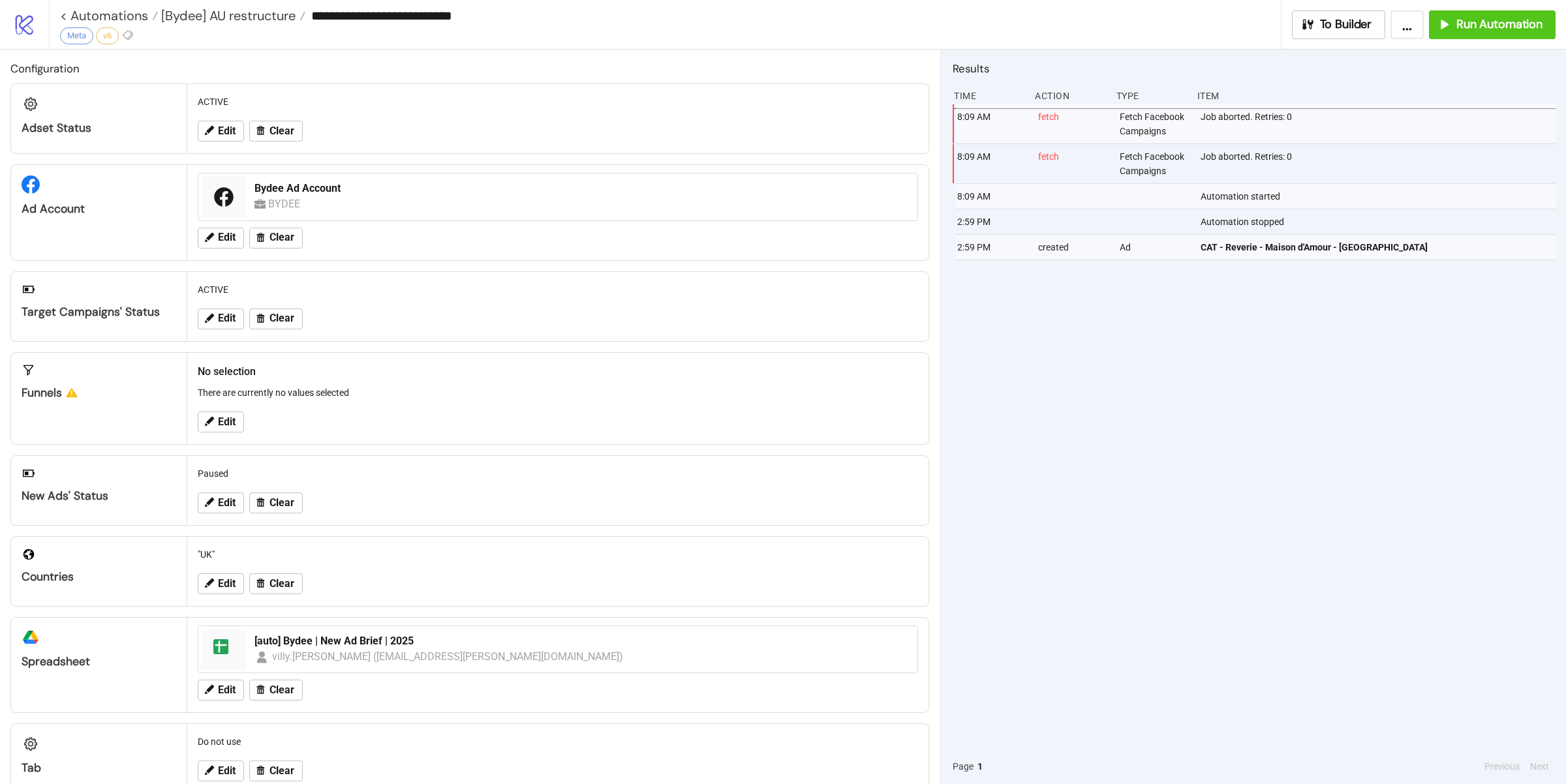
type input "**********"
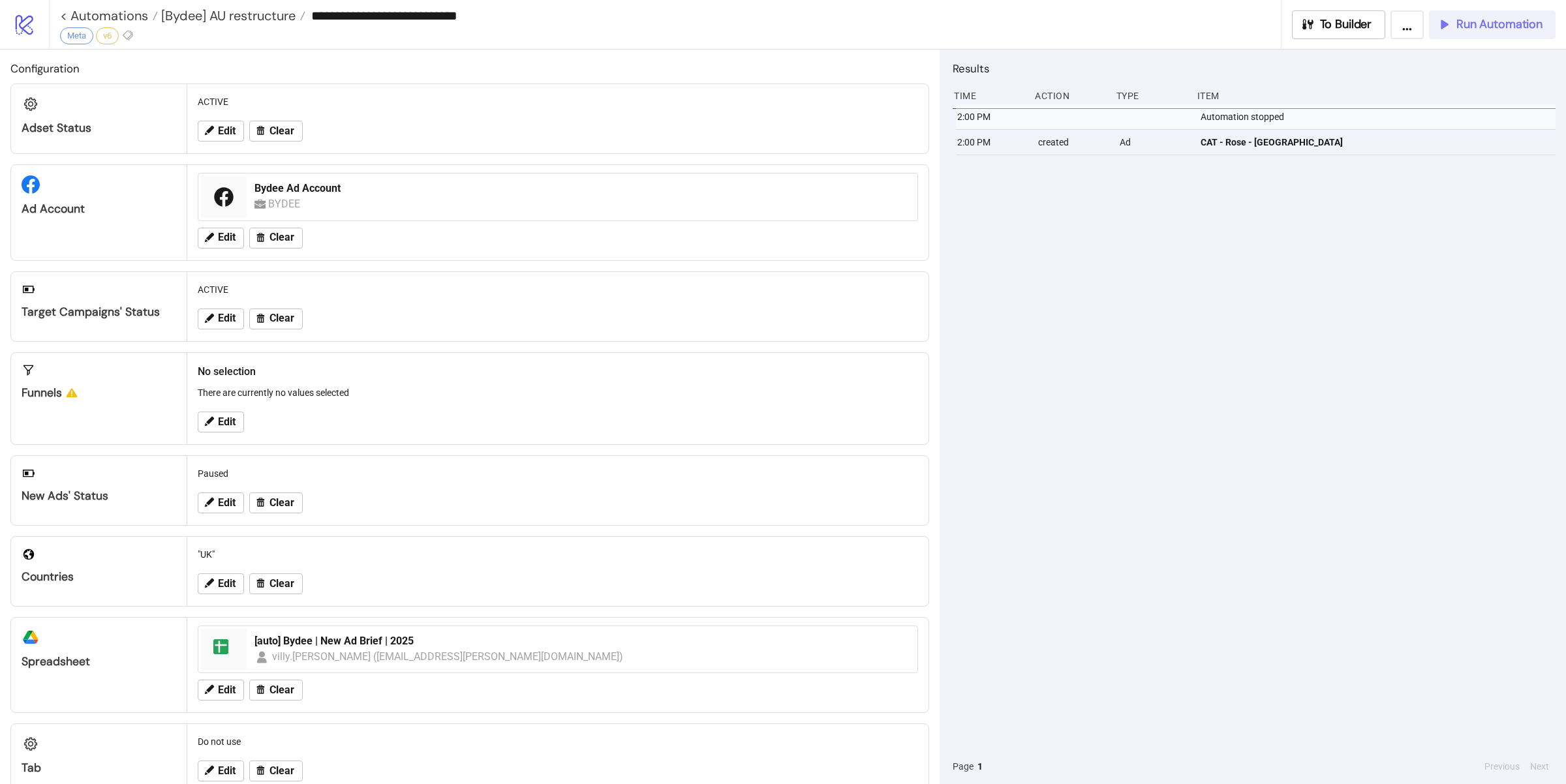
click at [1459, 27] on span "Run Automation" at bounding box center [1499, 24] width 86 height 15
